Goal: Transaction & Acquisition: Subscribe to service/newsletter

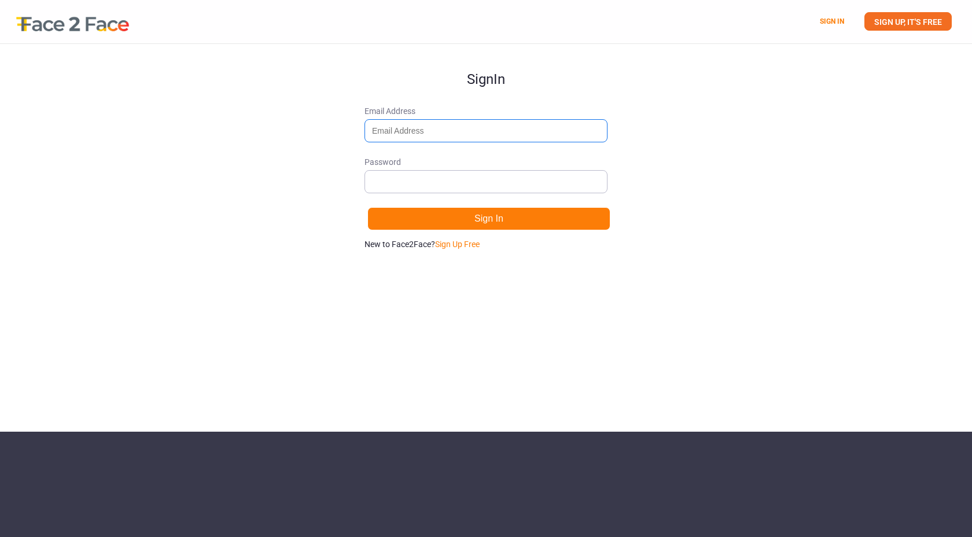
click at [414, 132] on input "Email Address" at bounding box center [486, 130] width 243 height 23
click at [459, 246] on link "Sign Up Free" at bounding box center [457, 244] width 45 height 9
click at [468, 241] on link "Sign in." at bounding box center [470, 244] width 26 height 9
click at [468, 242] on link "Sign Up Free" at bounding box center [457, 244] width 45 height 9
click at [413, 137] on input "Email Address" at bounding box center [486, 130] width 243 height 23
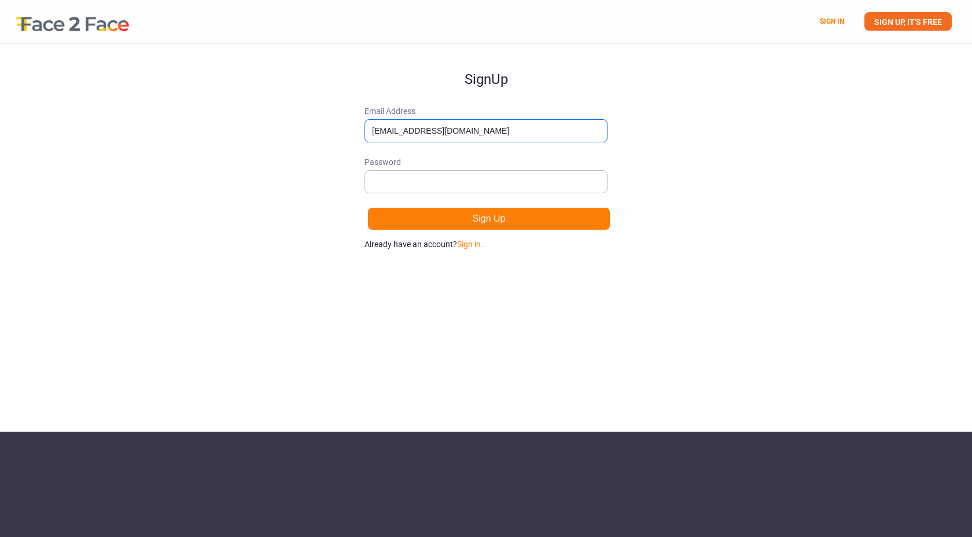
type input "[EMAIL_ADDRESS][DOMAIN_NAME]"
click at [455, 225] on button "Sign Up" at bounding box center [488, 218] width 243 height 23
